Goal: Task Accomplishment & Management: Use online tool/utility

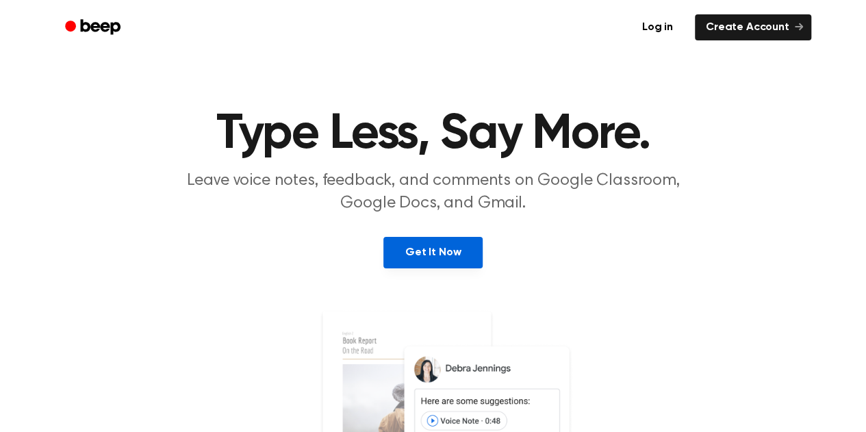
click at [441, 264] on link "Get It Now" at bounding box center [433, 253] width 99 height 32
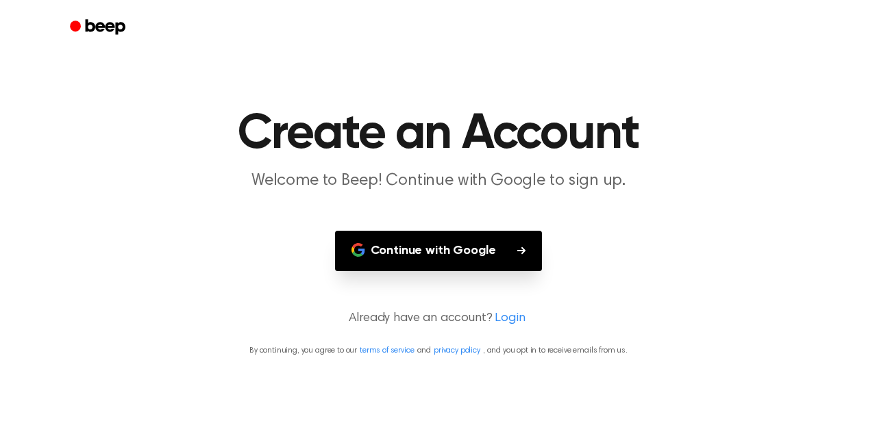
click at [442, 257] on button "Continue with Google" at bounding box center [439, 251] width 208 height 40
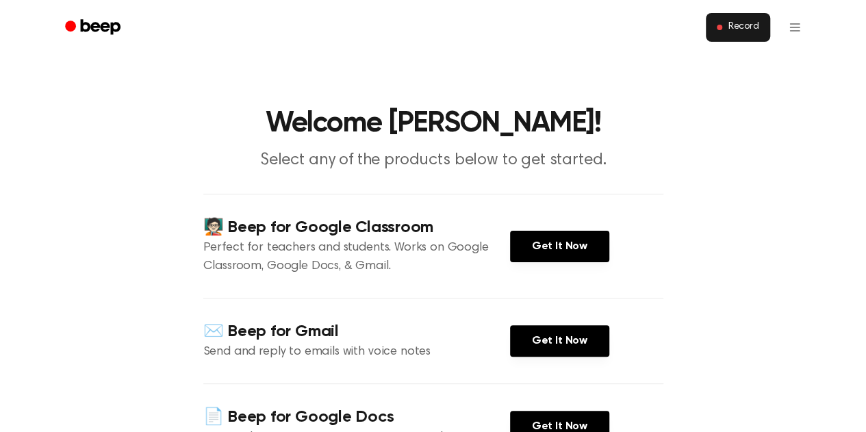
click at [729, 29] on span "Record" at bounding box center [743, 27] width 31 height 12
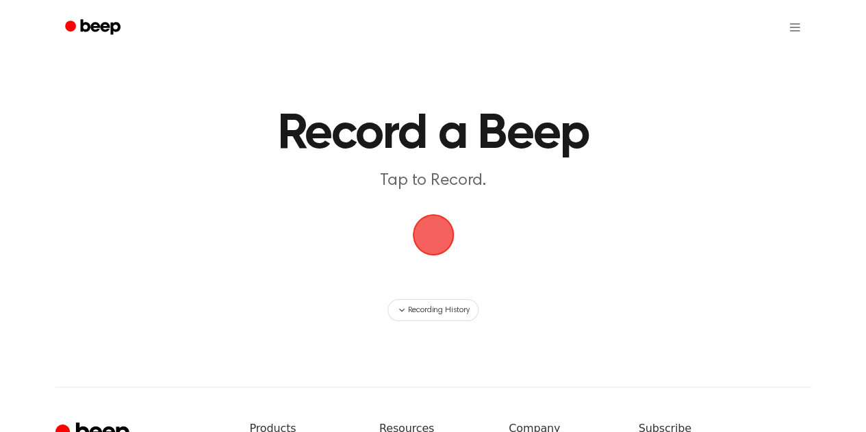
click at [363, 101] on main "Record a Beep Tap to Record. Recording History" at bounding box center [433, 160] width 866 height 321
click at [432, 239] on span "button" at bounding box center [433, 235] width 55 height 55
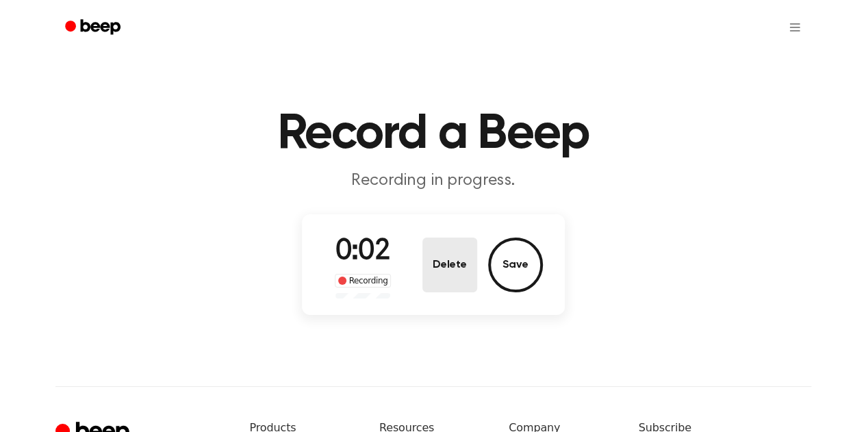
click at [443, 268] on button "Delete" at bounding box center [450, 265] width 55 height 55
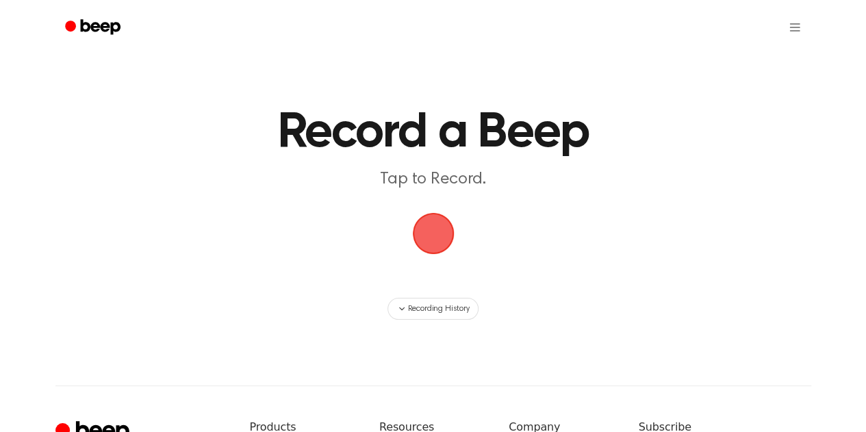
scroll to position [1, 0]
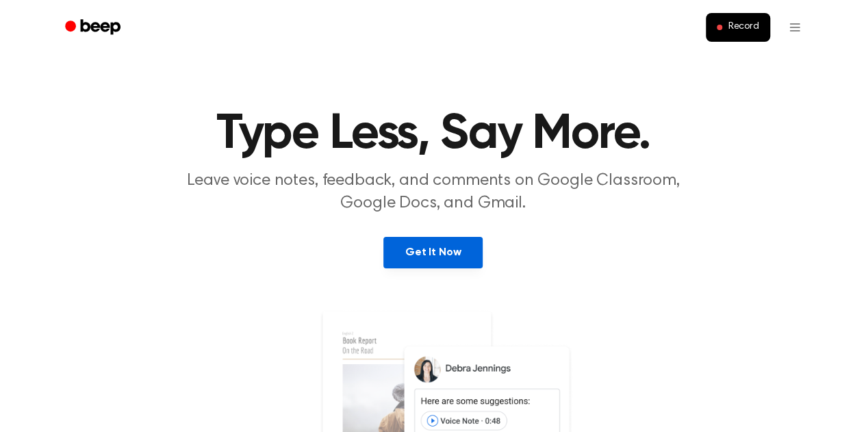
click at [405, 249] on link "Get It Now" at bounding box center [433, 253] width 99 height 32
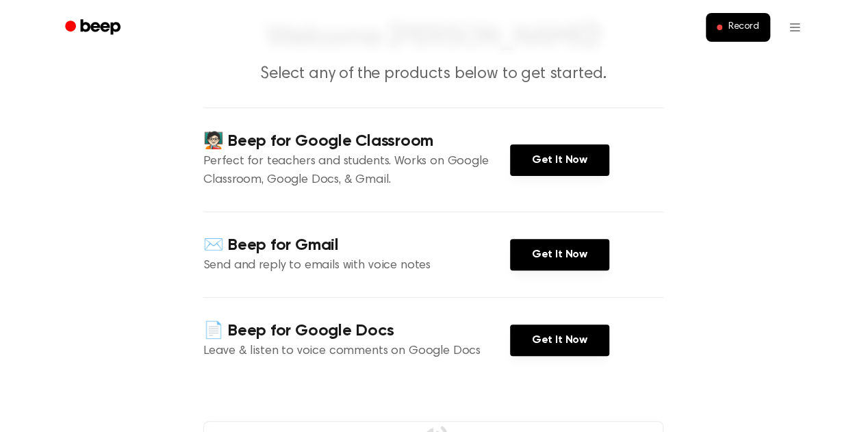
scroll to position [95, 0]
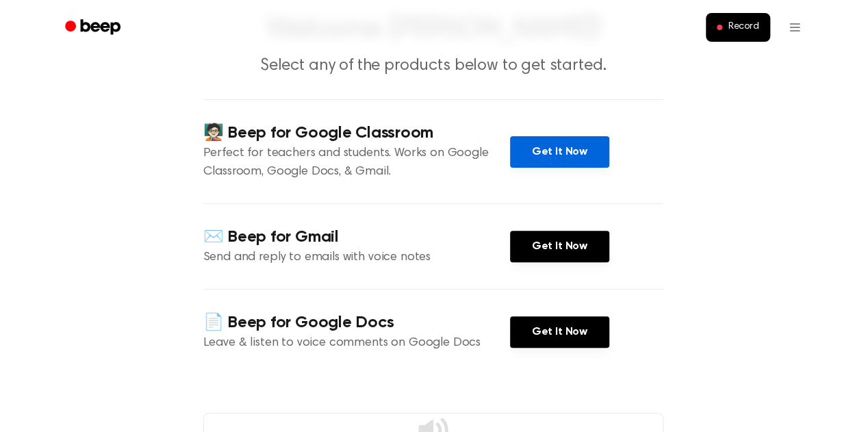
click at [548, 153] on link "Get It Now" at bounding box center [559, 152] width 99 height 32
